Goal: Check status: Check status

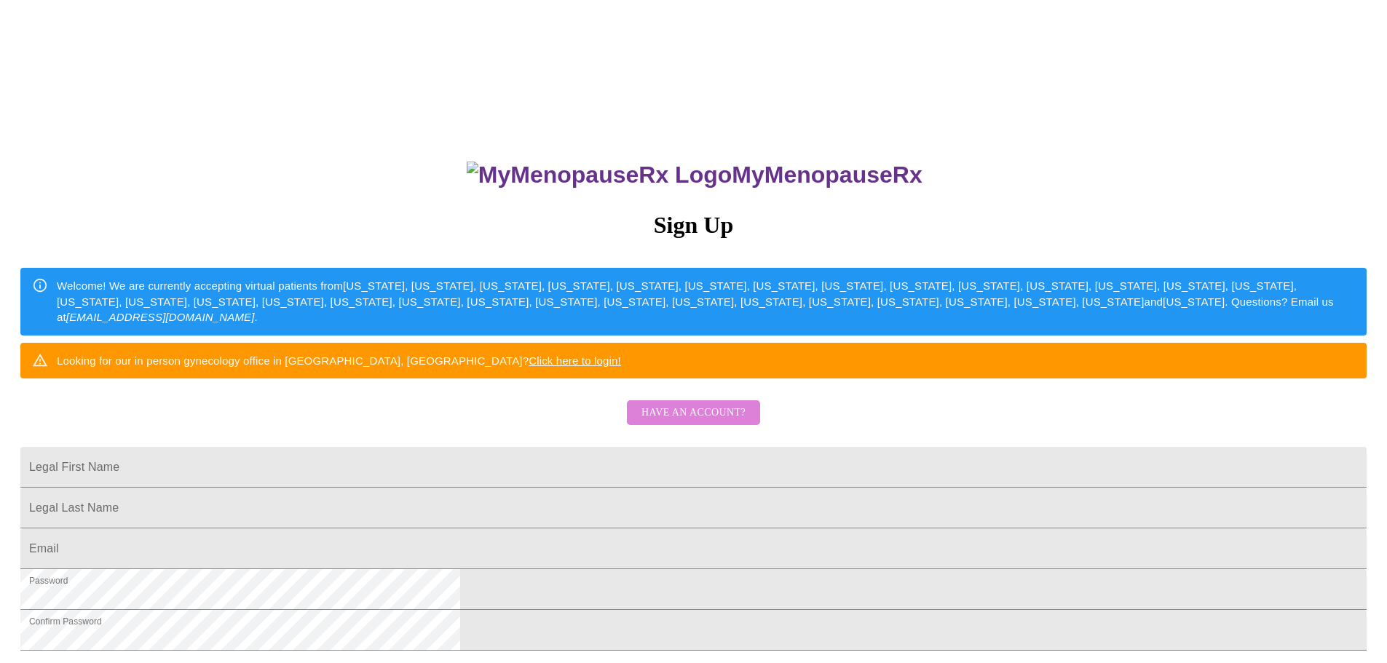
click at [716, 422] on span "Have an account?" at bounding box center [694, 413] width 104 height 18
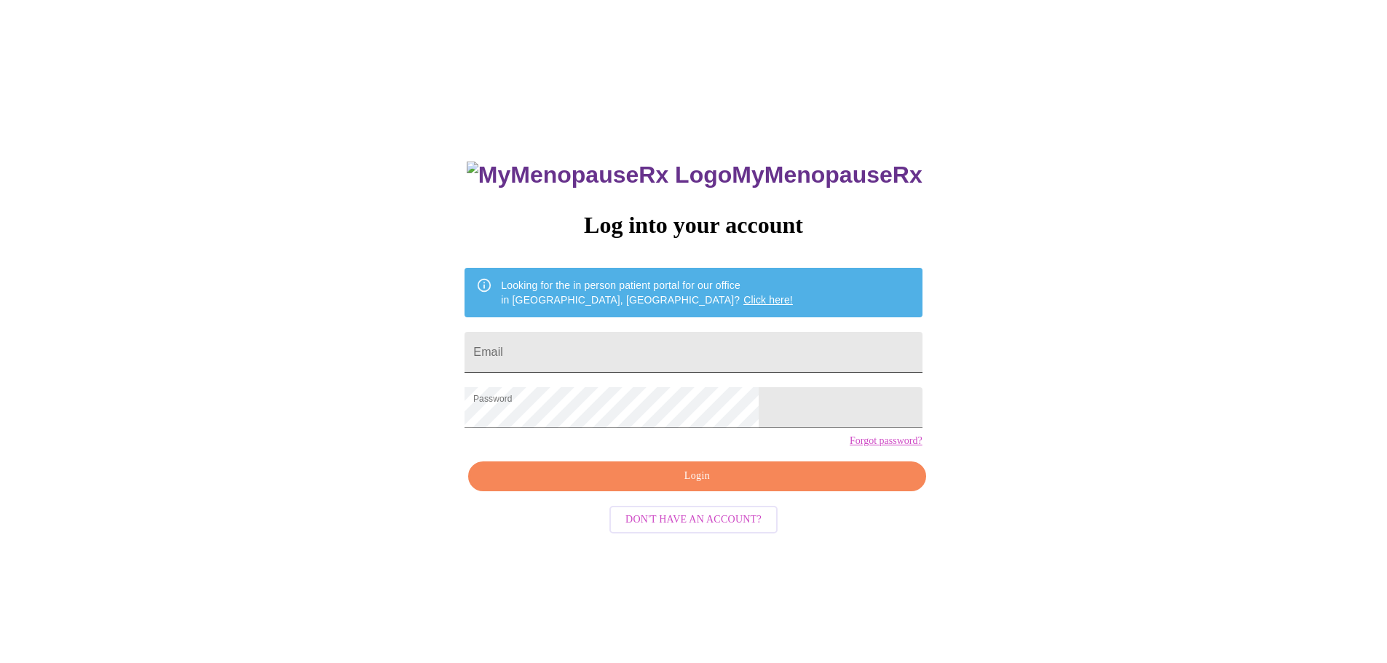
click at [612, 341] on input "Email" at bounding box center [693, 352] width 457 height 41
type input "[PERSON_NAME][EMAIL_ADDRESS][PERSON_NAME][DOMAIN_NAME]"
click at [706, 486] on span "Login" at bounding box center [697, 476] width 424 height 18
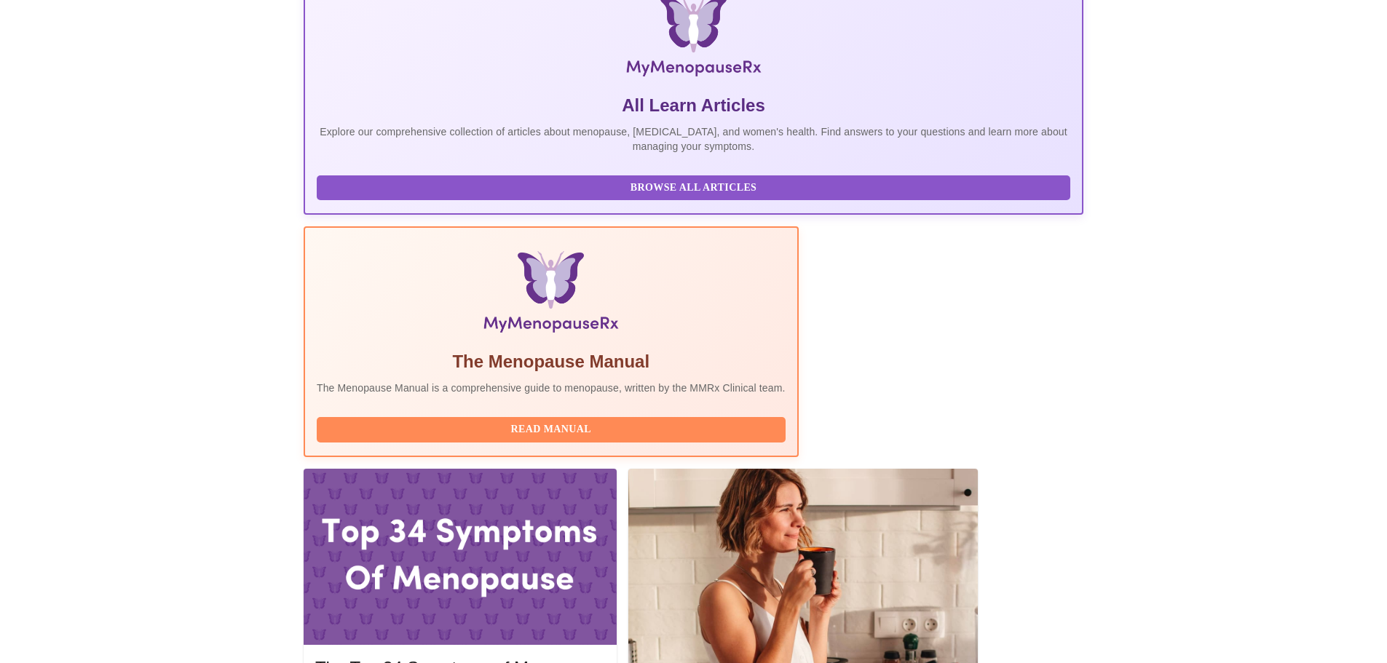
scroll to position [291, 0]
